Goal: Task Accomplishment & Management: Manage account settings

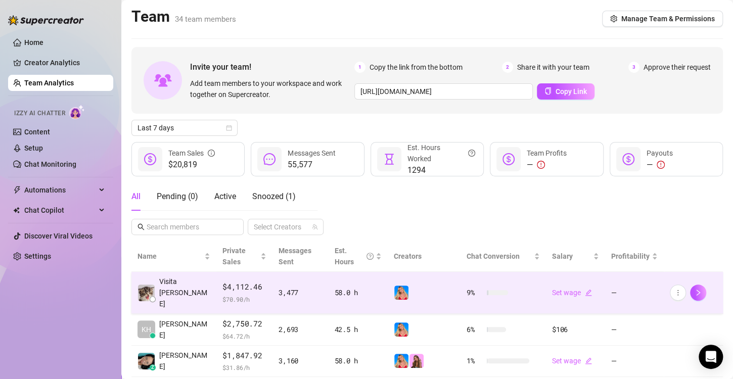
click at [388, 289] on td at bounding box center [424, 293] width 73 height 42
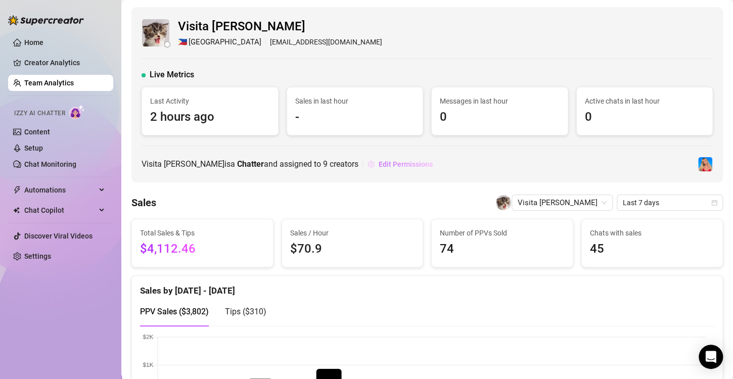
click at [392, 166] on span "Edit Permissions" at bounding box center [406, 164] width 54 height 8
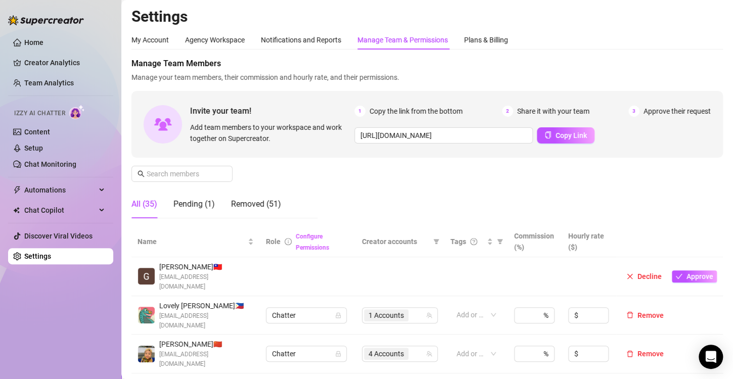
scroll to position [101, 0]
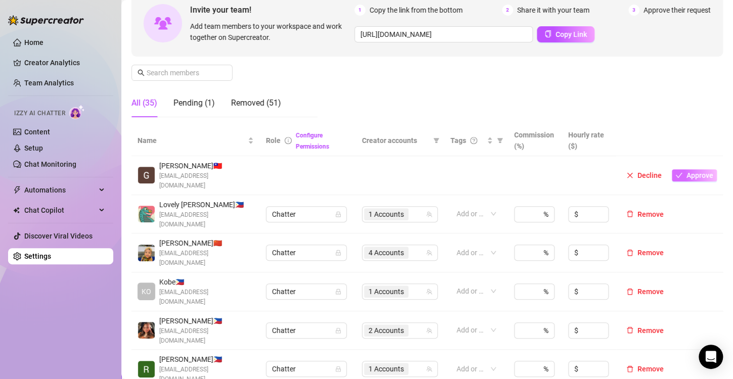
click at [687, 174] on span "Approve" at bounding box center [700, 175] width 27 height 8
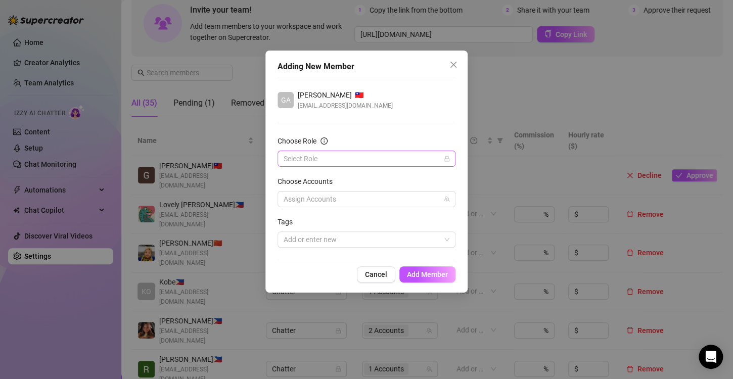
click at [323, 161] on input "Choose Role" at bounding box center [362, 158] width 157 height 15
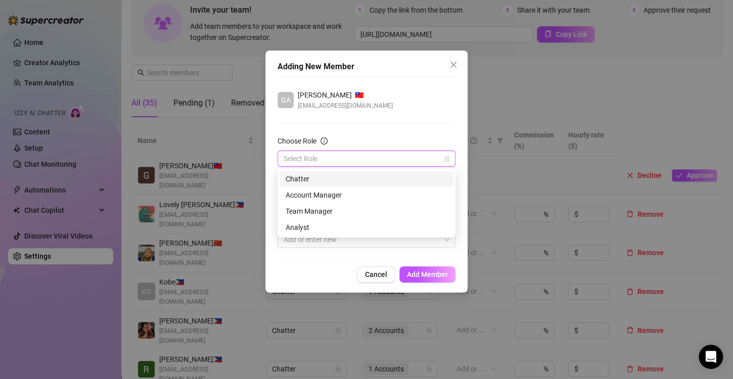
click at [302, 176] on div "Chatter" at bounding box center [367, 179] width 162 height 11
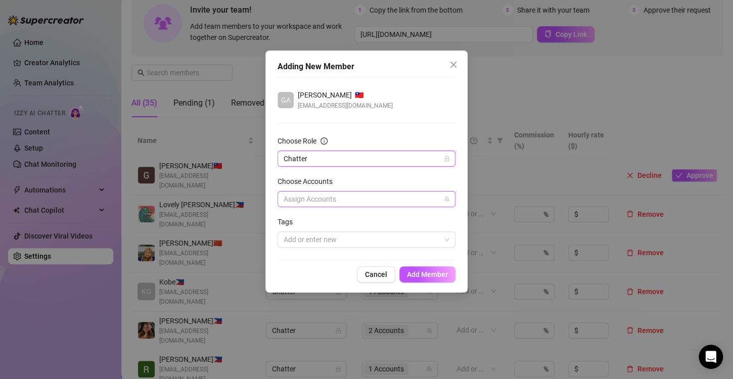
click at [314, 201] on div at bounding box center [361, 199] width 163 height 14
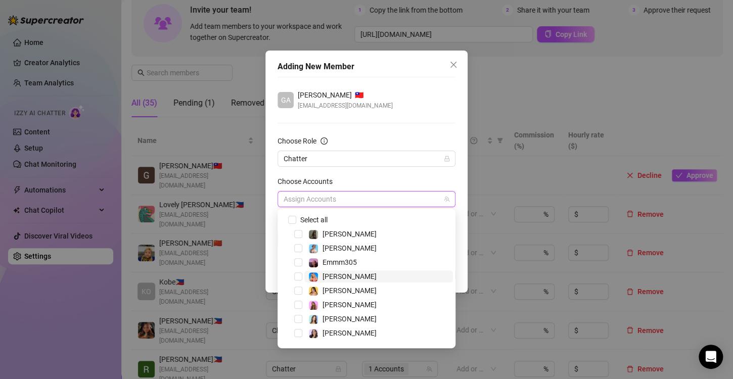
scroll to position [12, 0]
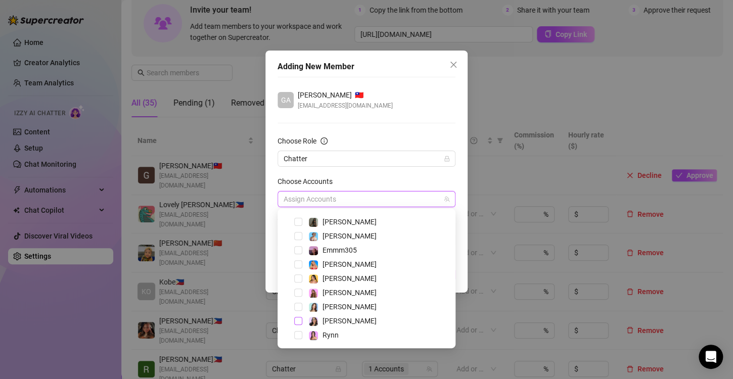
click at [299, 321] on span "Select tree node" at bounding box center [298, 321] width 8 height 8
click at [413, 102] on div "GA [PERSON_NAME] 🇹🇼 [EMAIL_ADDRESS][DOMAIN_NAME]" at bounding box center [367, 100] width 178 height 21
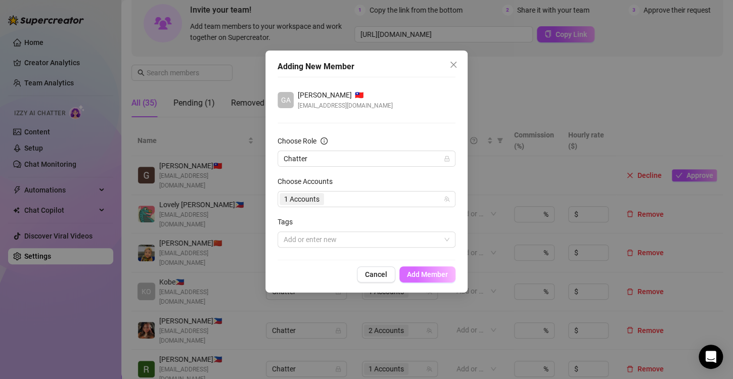
click at [420, 281] on button "Add Member" at bounding box center [428, 275] width 56 height 16
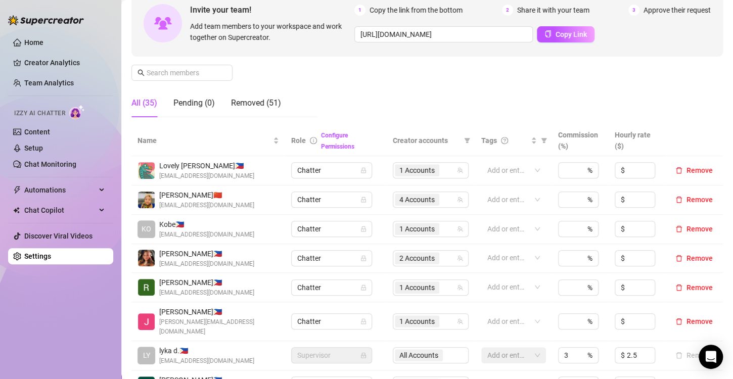
scroll to position [0, 0]
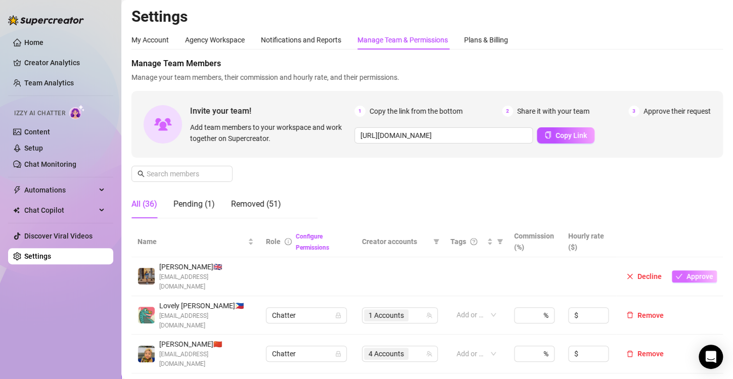
click at [687, 273] on span "Approve" at bounding box center [700, 277] width 27 height 8
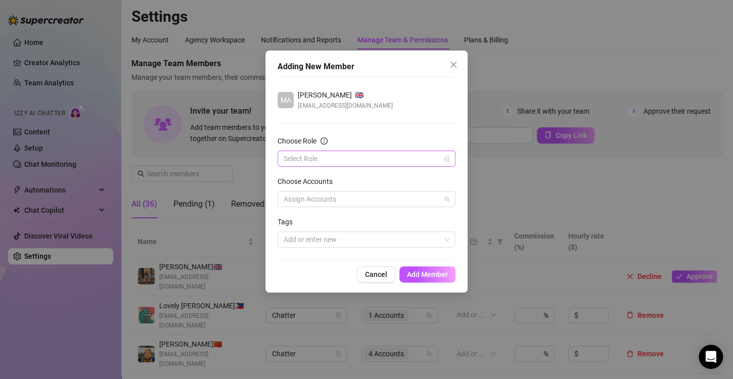
click at [327, 165] on input "Choose Role" at bounding box center [362, 158] width 157 height 15
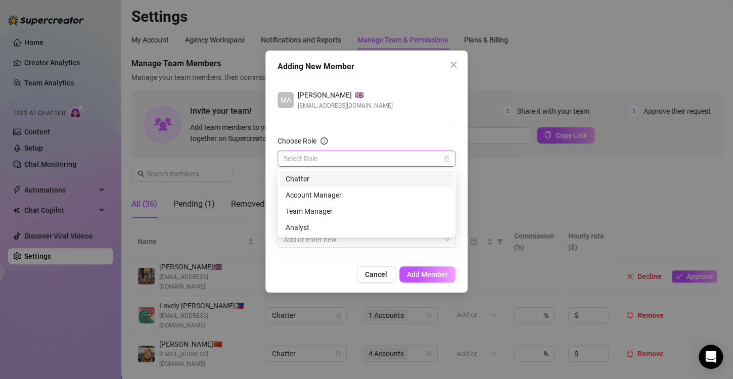
click at [310, 181] on div "Chatter" at bounding box center [367, 179] width 162 height 11
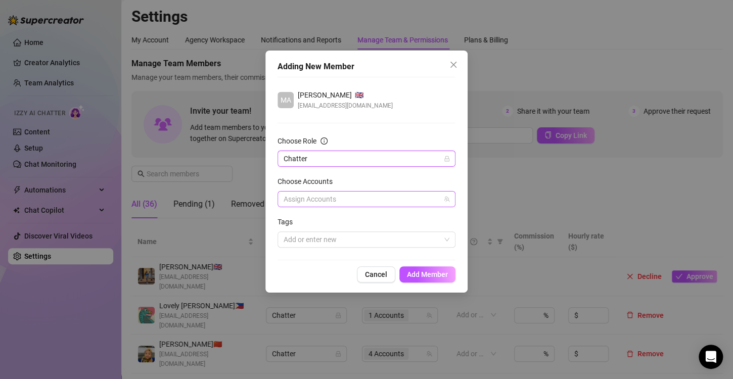
click at [302, 204] on div at bounding box center [361, 199] width 163 height 14
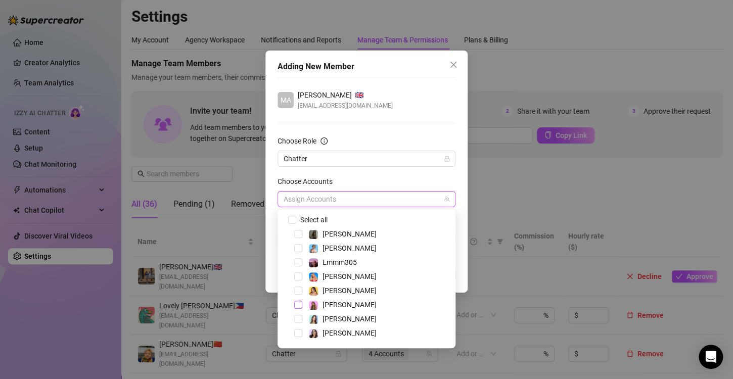
click at [300, 308] on span "Select tree node" at bounding box center [298, 305] width 8 height 8
click at [423, 93] on div "MA Marjorie Berces 🇬🇧 bercesmarjorie28@gmail.com" at bounding box center [367, 100] width 178 height 21
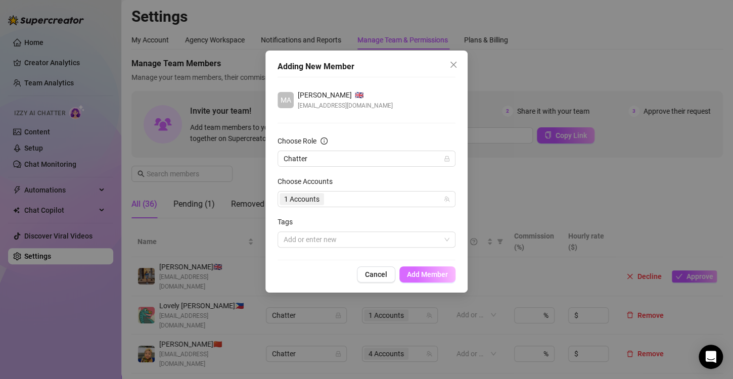
click at [426, 277] on span "Add Member" at bounding box center [427, 275] width 41 height 8
